Goal: Task Accomplishment & Management: Manage account settings

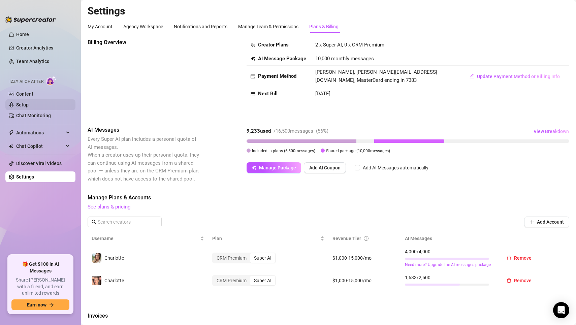
click at [29, 102] on link "Setup" at bounding box center [22, 104] width 12 height 5
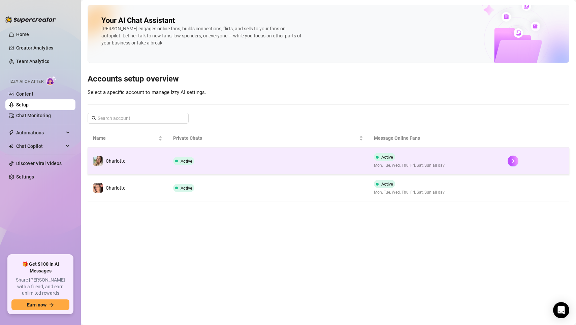
click at [128, 154] on td "Charlotte" at bounding box center [128, 160] width 80 height 27
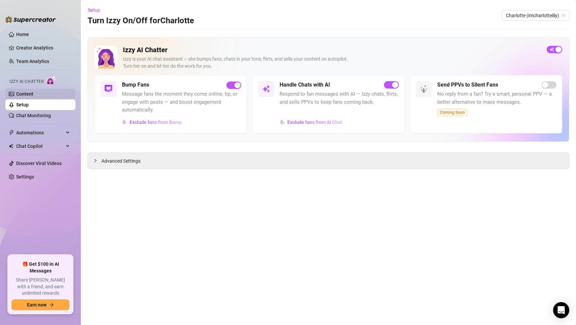
click at [33, 93] on link "Content" at bounding box center [24, 93] width 17 height 5
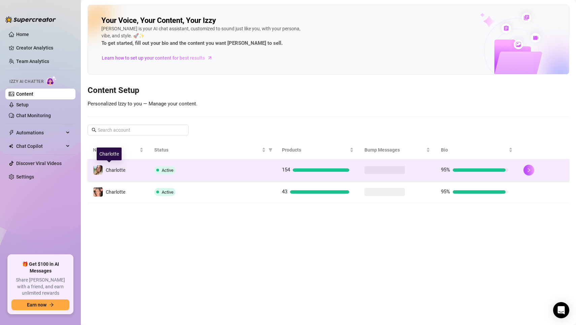
click at [121, 169] on span "Charlotte" at bounding box center [116, 169] width 20 height 5
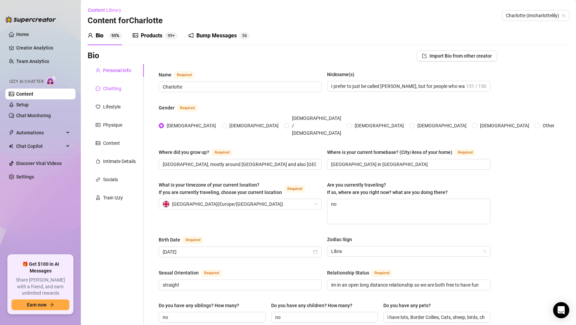
click at [116, 90] on div "Chatting" at bounding box center [112, 88] width 18 height 7
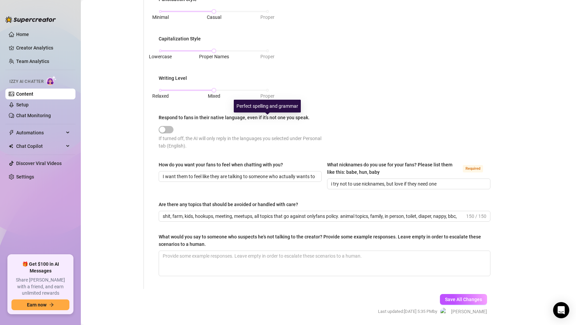
scroll to position [281, 0]
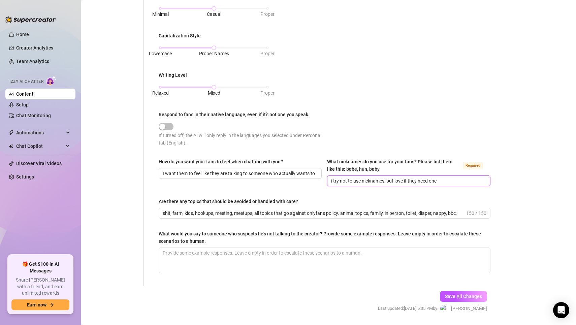
click at [374, 179] on input "i try not to use nicknames, but love if they need one" at bounding box center [408, 180] width 154 height 7
click at [388, 178] on input "i try not to use nicknames, but love if they need one" at bounding box center [408, 180] width 154 height 7
click at [355, 177] on input "love, luv" at bounding box center [408, 180] width 154 height 7
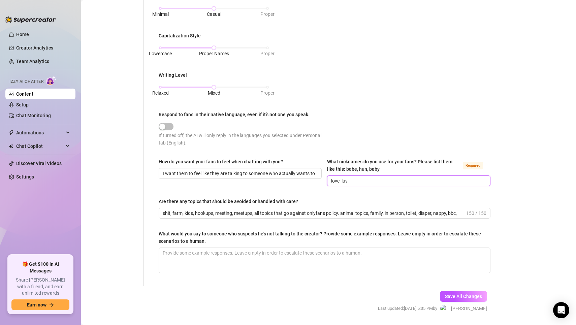
click at [355, 177] on input "love, luv" at bounding box center [408, 180] width 154 height 7
click at [383, 177] on input "love, luv" at bounding box center [408, 180] width 154 height 7
click at [449, 287] on div "Save All Changes Last updated: [DATE] 5:35 PM by [PERSON_NAME]" at bounding box center [432, 302] width 129 height 32
click at [448, 291] on button "Save All Changes" at bounding box center [463, 296] width 47 height 11
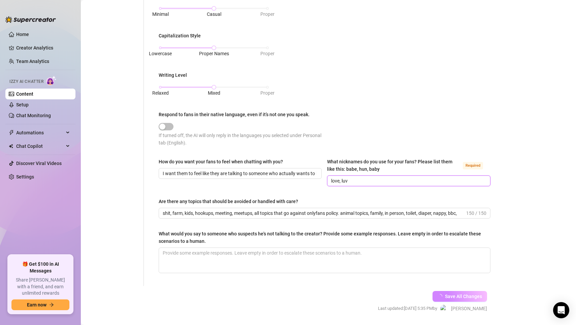
click at [364, 179] on input "love, luv" at bounding box center [408, 180] width 154 height 7
click at [364, 179] on input "love, luv, babe" at bounding box center [408, 180] width 154 height 7
type input "love, luv, babe"
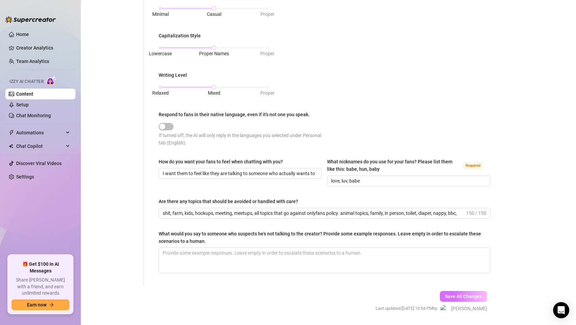
click at [461, 291] on button "Save All Changes" at bounding box center [463, 296] width 47 height 11
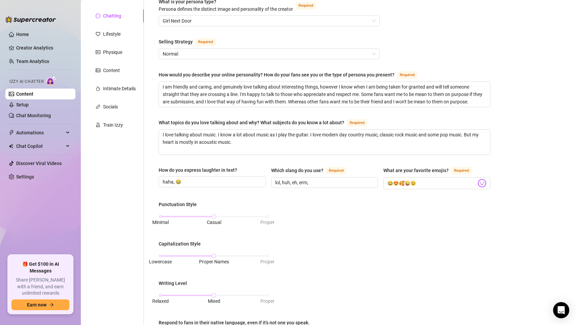
scroll to position [0, 0]
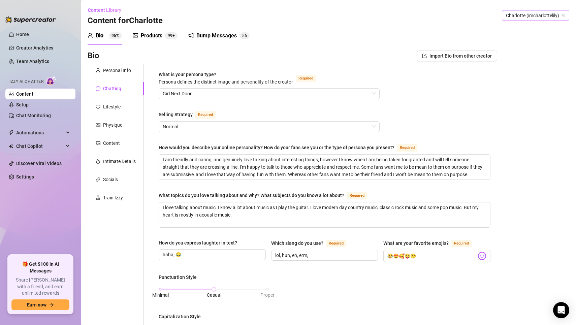
click at [520, 16] on span "Charlotte (imcharlottelily)" at bounding box center [535, 15] width 59 height 10
click at [521, 41] on span "Charlotte" at bounding box center [512, 40] width 20 height 7
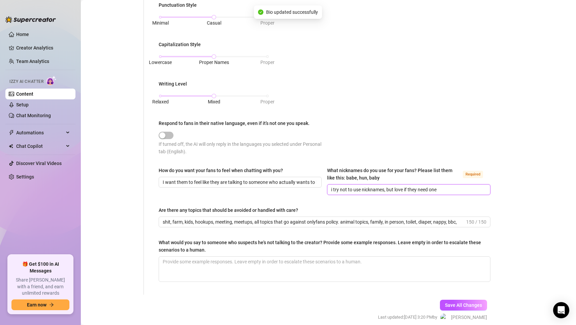
click at [368, 186] on input "i try not to use nicknames, but love if they need one" at bounding box center [408, 189] width 154 height 7
paste input "love, luv, bab"
type input "love, luv, babe"
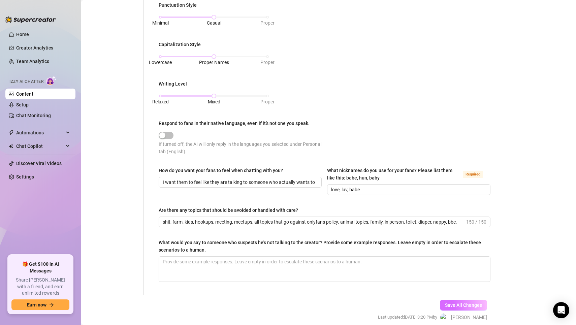
click at [475, 302] on span "Save All Changes" at bounding box center [463, 304] width 37 height 5
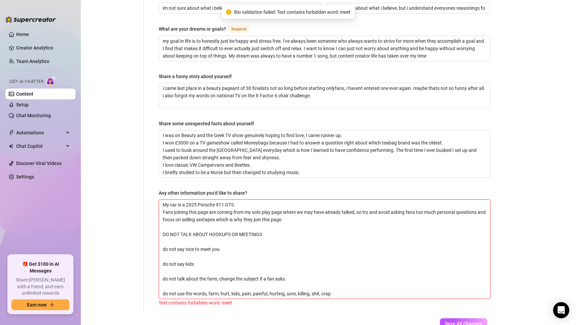
scroll to position [437, 0]
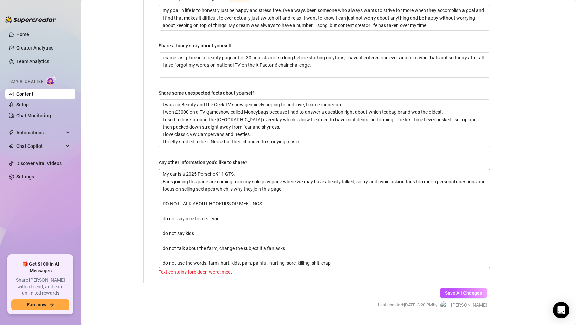
click at [46, 182] on ul "Home Creator Analytics Team Analytics Izzy AI Chatter Content Setup Chat Monito…" at bounding box center [40, 139] width 70 height 226
click at [249, 184] on textarea "My car is a 2025 Porsche 911 GTS. Fans joining this page are coming from my sol…" at bounding box center [324, 218] width 331 height 99
type textarea "My car is a 2025 Porsche 911 GTS. Fans joining this page are coming from my sol…"
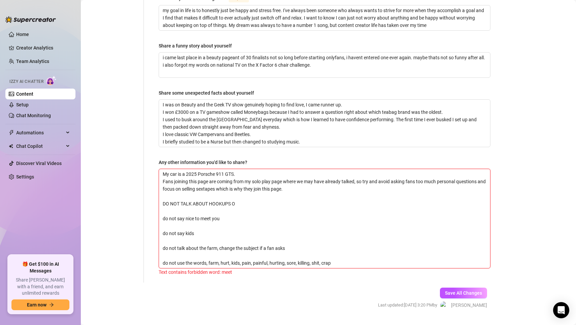
type textarea "My car is a 2025 Porsche 911 GTS. Fans joining this page are coming from my sol…"
click at [456, 290] on span "Save All Changes" at bounding box center [463, 292] width 37 height 5
click at [274, 238] on textarea "My car is a 2025 Porsche 911 GTS. Fans joining this page are coming from my sol…" at bounding box center [324, 218] width 331 height 99
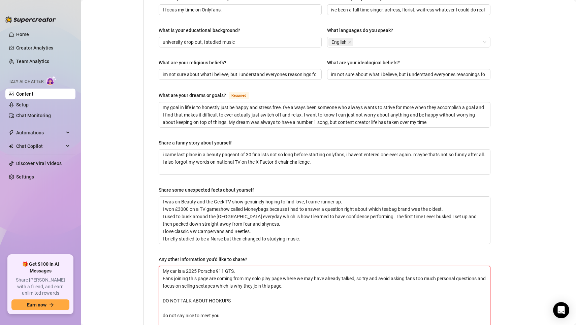
scroll to position [437, 0]
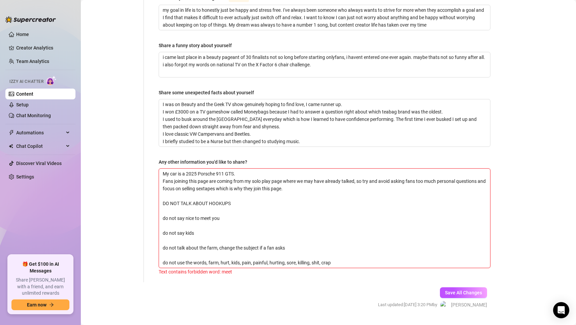
click at [244, 218] on textarea "My car is a 2025 Porsche 911 GTS. Fans joining this page are coming from my sol…" at bounding box center [324, 218] width 331 height 99
click at [208, 203] on textarea "My car is a 2025 Porsche 911 GTS. Fans joining this page are coming from my sol…" at bounding box center [324, 218] width 331 height 99
click at [224, 201] on textarea "My car is a 2025 Porsche 911 GTS. Fans joining this page are coming from my sol…" at bounding box center [324, 218] width 331 height 99
drag, startPoint x: 232, startPoint y: 201, endPoint x: 154, endPoint y: 195, distance: 78.7
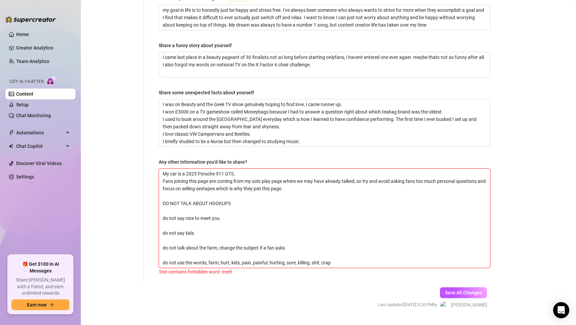
type textarea "My car is a 2025 Porsche 911 GTS. Fans joining this page are coming from my sol…"
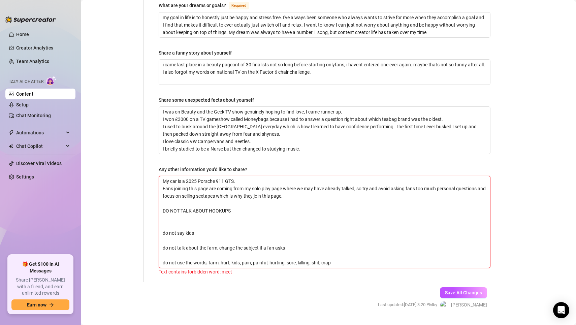
type textarea "My car is a 2025 Porsche 911 GTS. Fans joining this page are coming from my sol…"
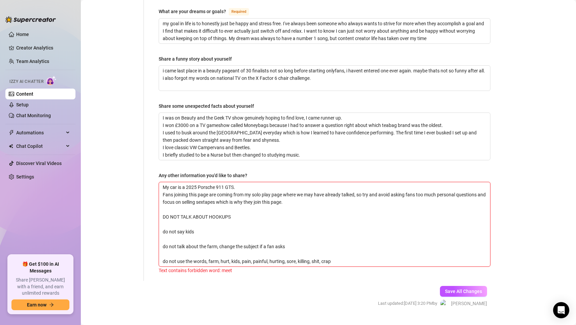
scroll to position [422, 0]
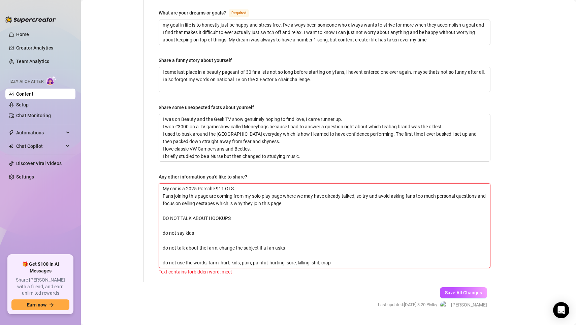
type textarea "My car is a 2025 Porsche 911 GTS. Fans joining this page are coming from my sol…"
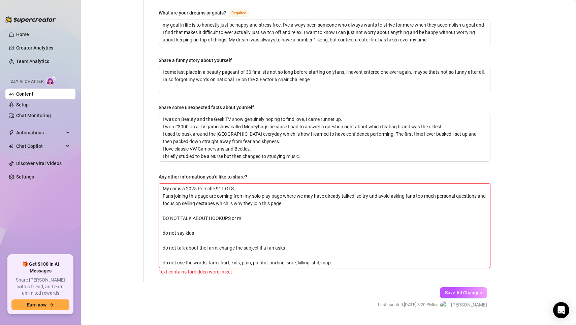
type textarea "My car is a 2025 Porsche 911 GTS. Fans joining this page are coming from my sol…"
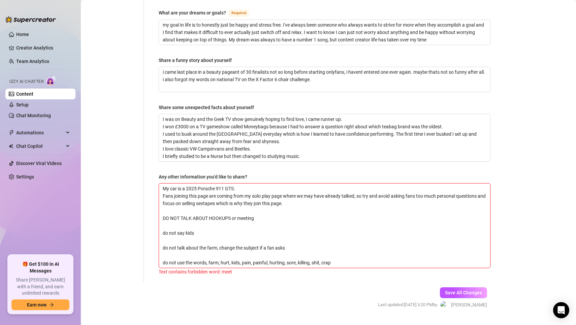
type textarea "My car is a 2025 Porsche 911 GTS. Fans joining this page are coming from my sol…"
click at [444, 282] on div "Save All Changes Last updated: [DATE] 3:20 PM by [PERSON_NAME]" at bounding box center [432, 298] width 129 height 32
click at [444, 287] on button "Save All Changes" at bounding box center [463, 292] width 47 height 11
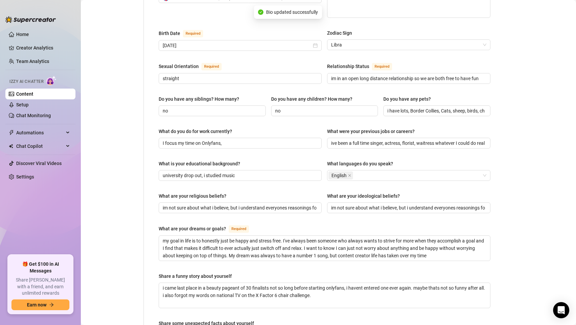
scroll to position [163, 0]
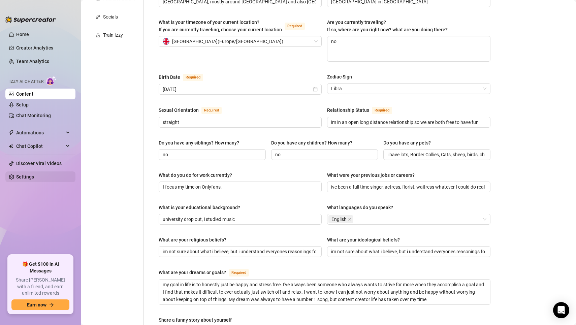
click at [16, 174] on link "Settings" at bounding box center [25, 176] width 18 height 5
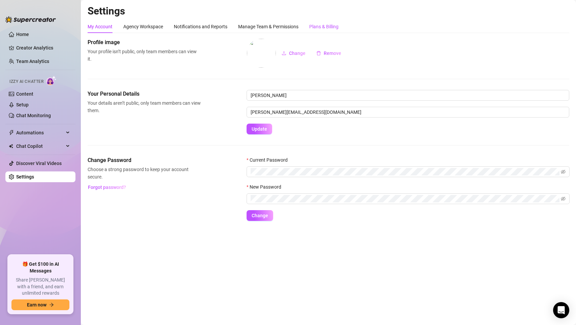
click at [316, 29] on div "Plans & Billing" at bounding box center [323, 26] width 29 height 7
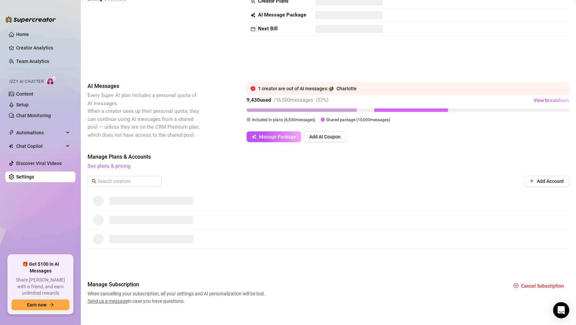
scroll to position [51, 0]
